Goal: Information Seeking & Learning: Learn about a topic

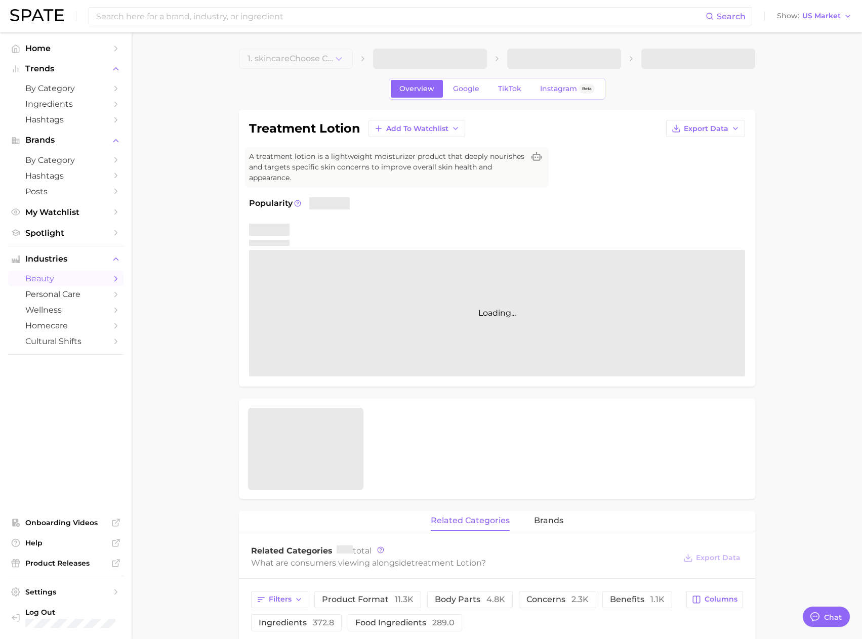
type textarea "x"
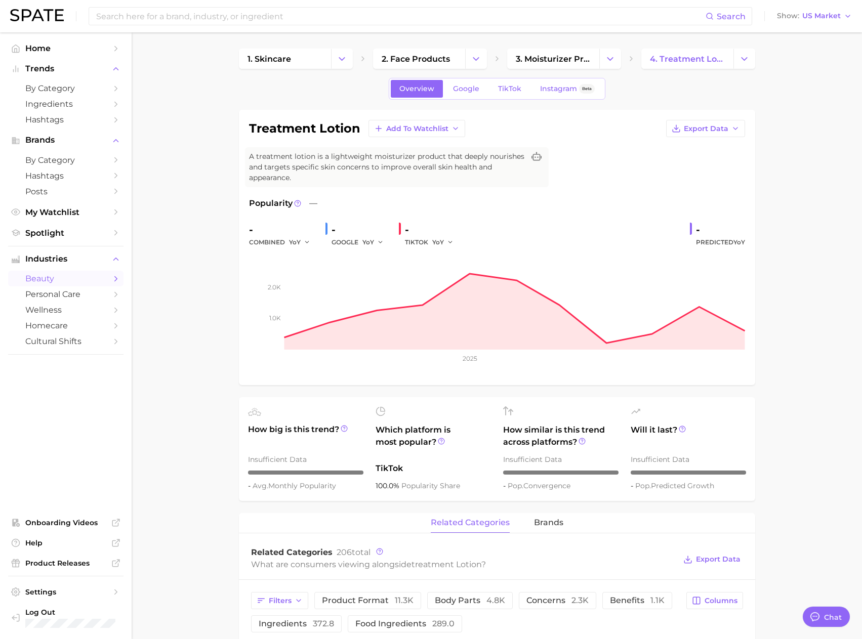
click at [79, 94] on link "by Category" at bounding box center [65, 88] width 115 height 16
